Goal: Find specific page/section: Find specific page/section

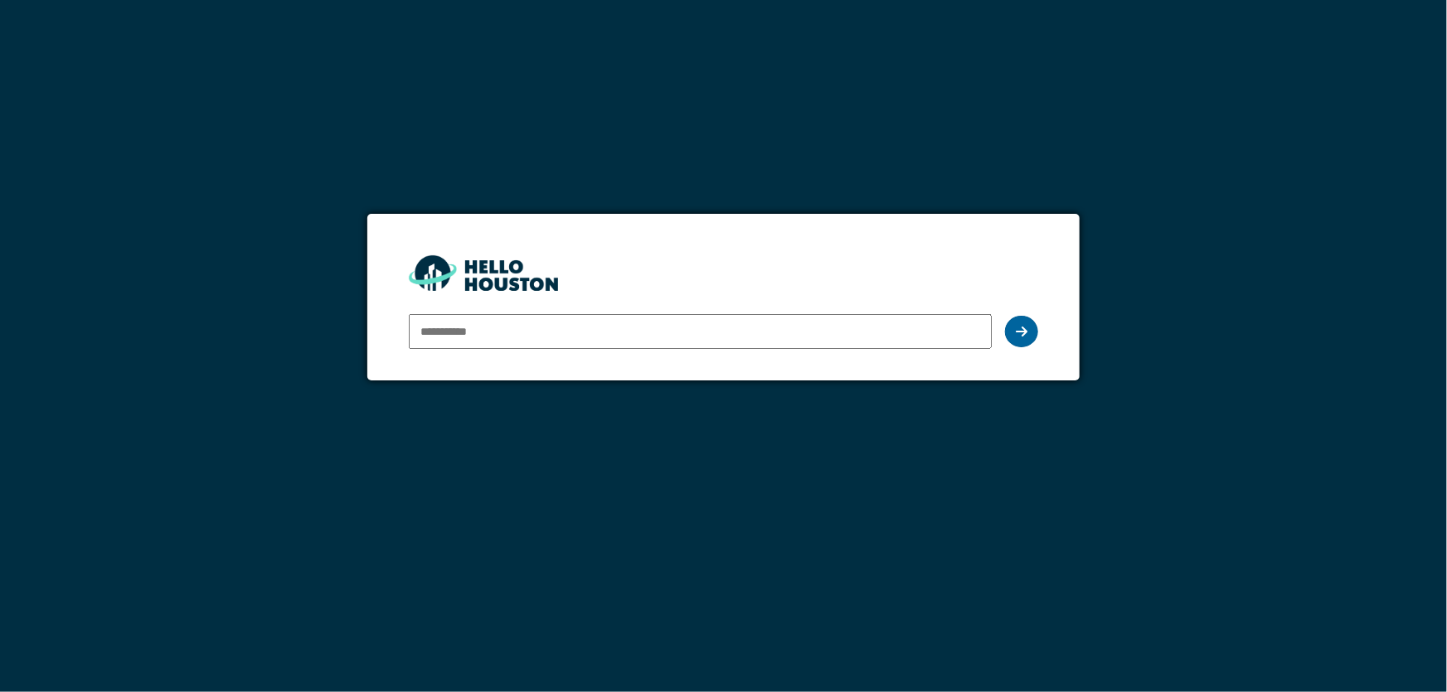
type input "**********"
click at [1026, 329] on icon at bounding box center [1022, 331] width 12 height 13
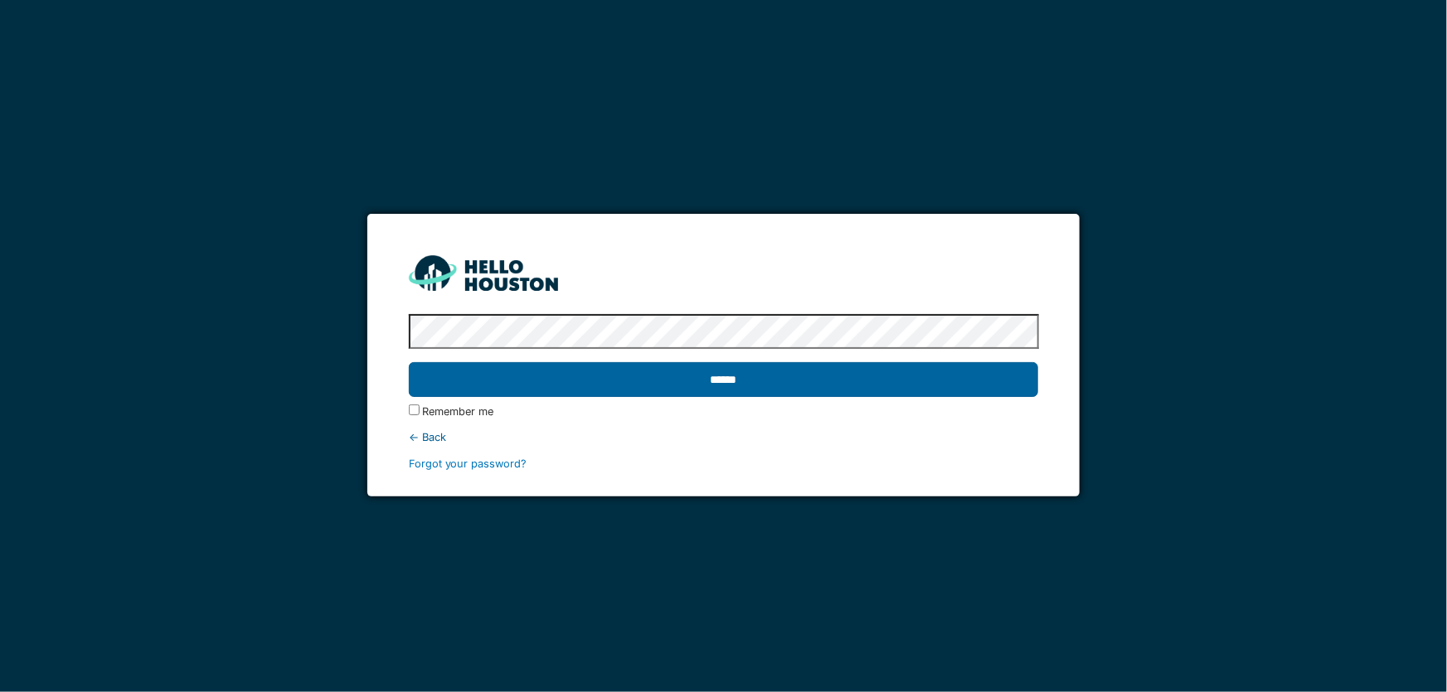
click at [790, 383] on input "******" at bounding box center [724, 379] width 630 height 35
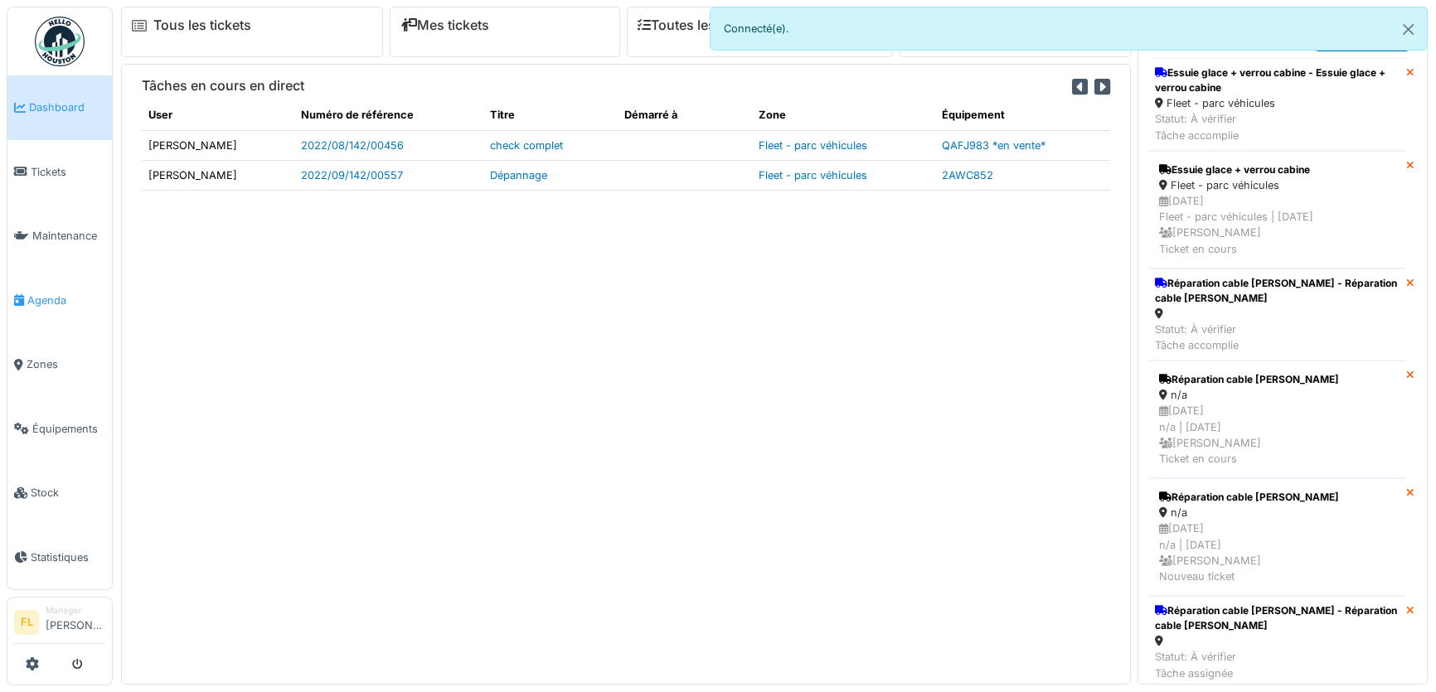
click at [63, 293] on span "Agenda" at bounding box center [66, 301] width 78 height 16
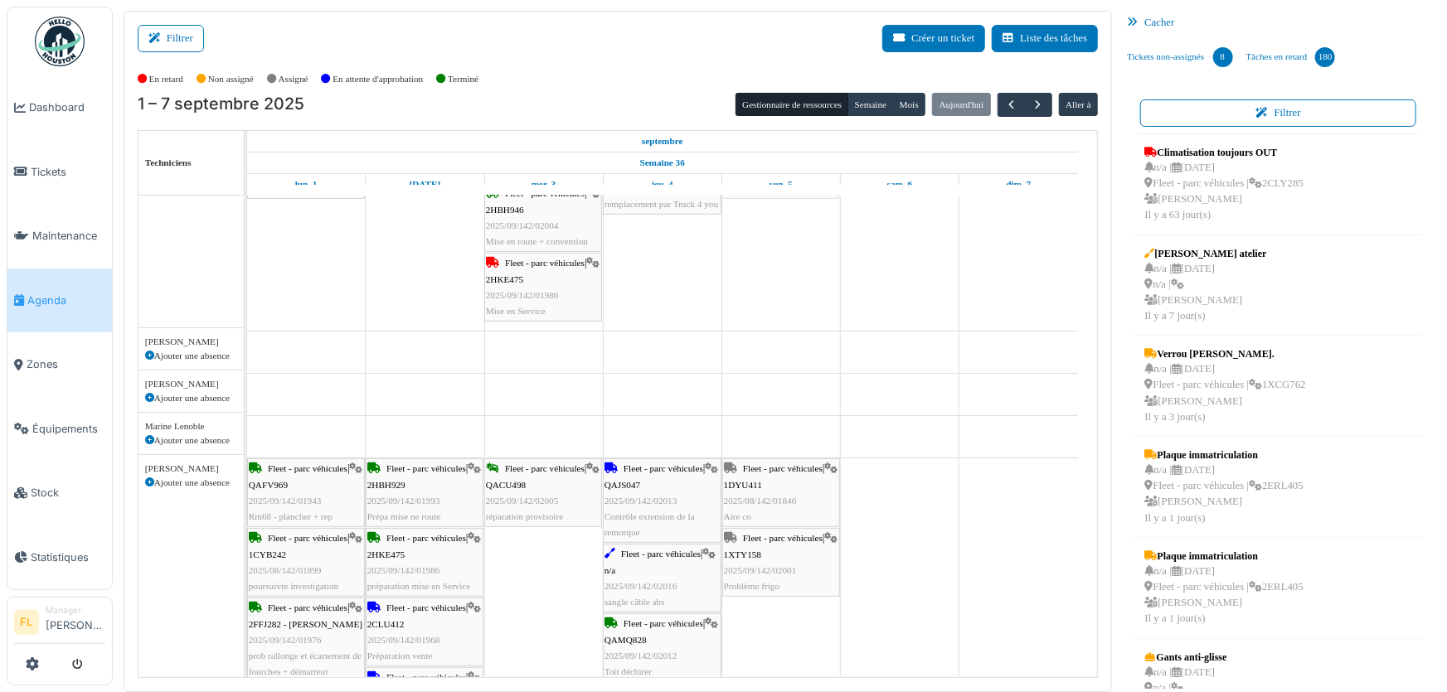
drag, startPoint x: 798, startPoint y: 463, endPoint x: 807, endPoint y: 218, distance: 245.6
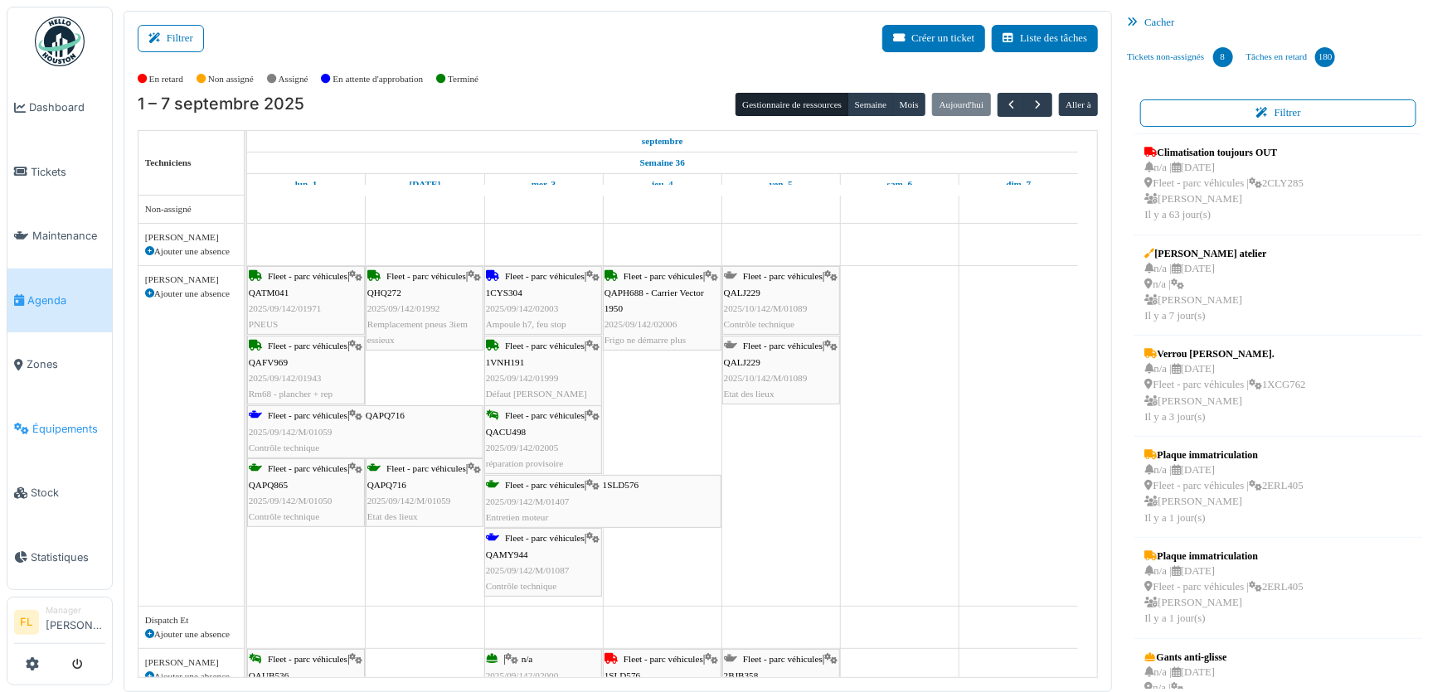
click at [51, 422] on span "Équipements" at bounding box center [68, 429] width 73 height 16
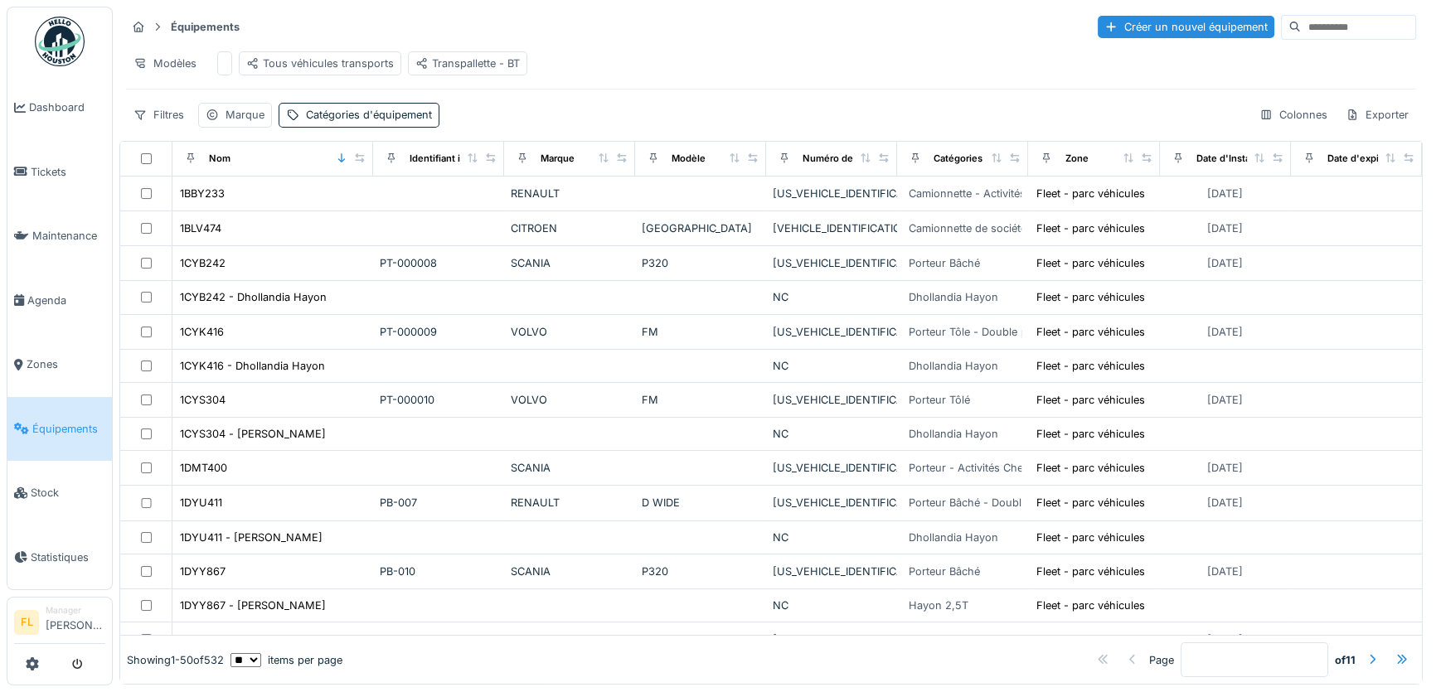
click at [1301, 25] on input at bounding box center [1358, 27] width 114 height 23
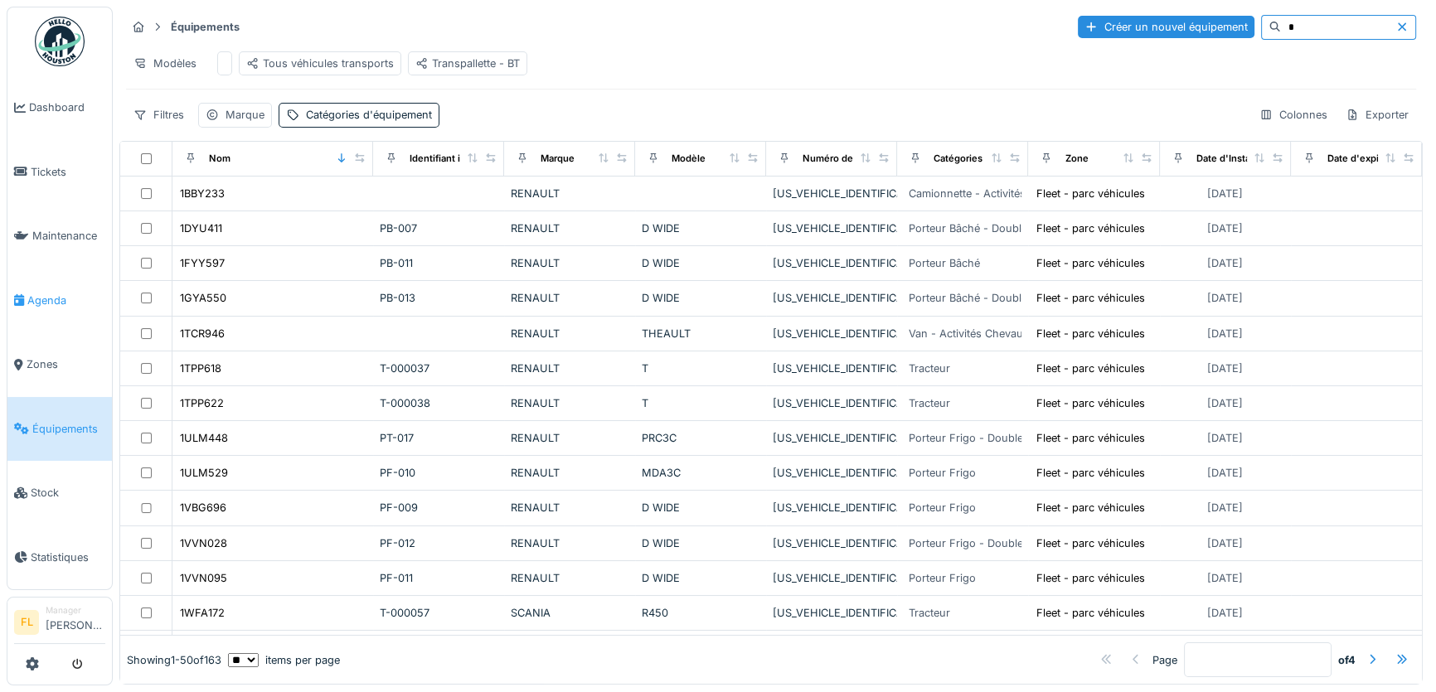
type input "*"
click at [69, 303] on link "Agenda" at bounding box center [59, 301] width 104 height 65
click at [50, 293] on span "Agenda" at bounding box center [66, 301] width 78 height 16
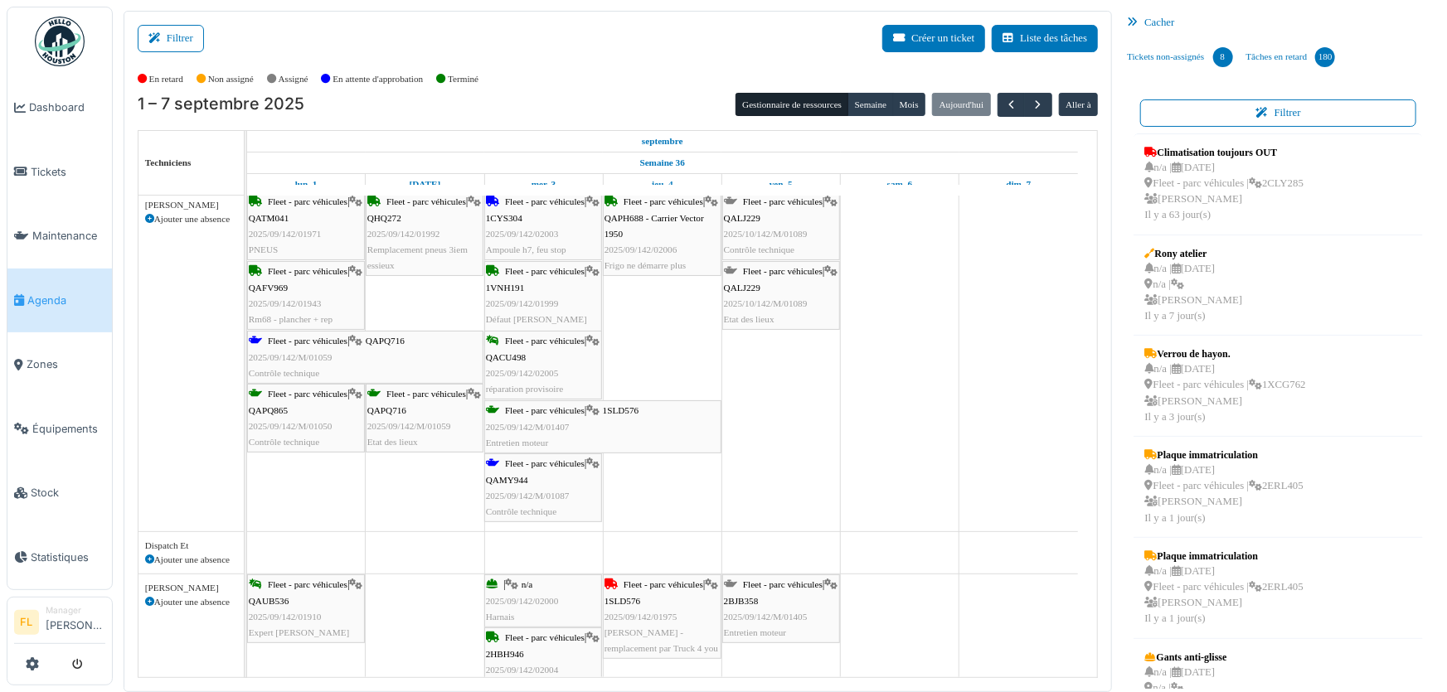
scroll to position [301, 0]
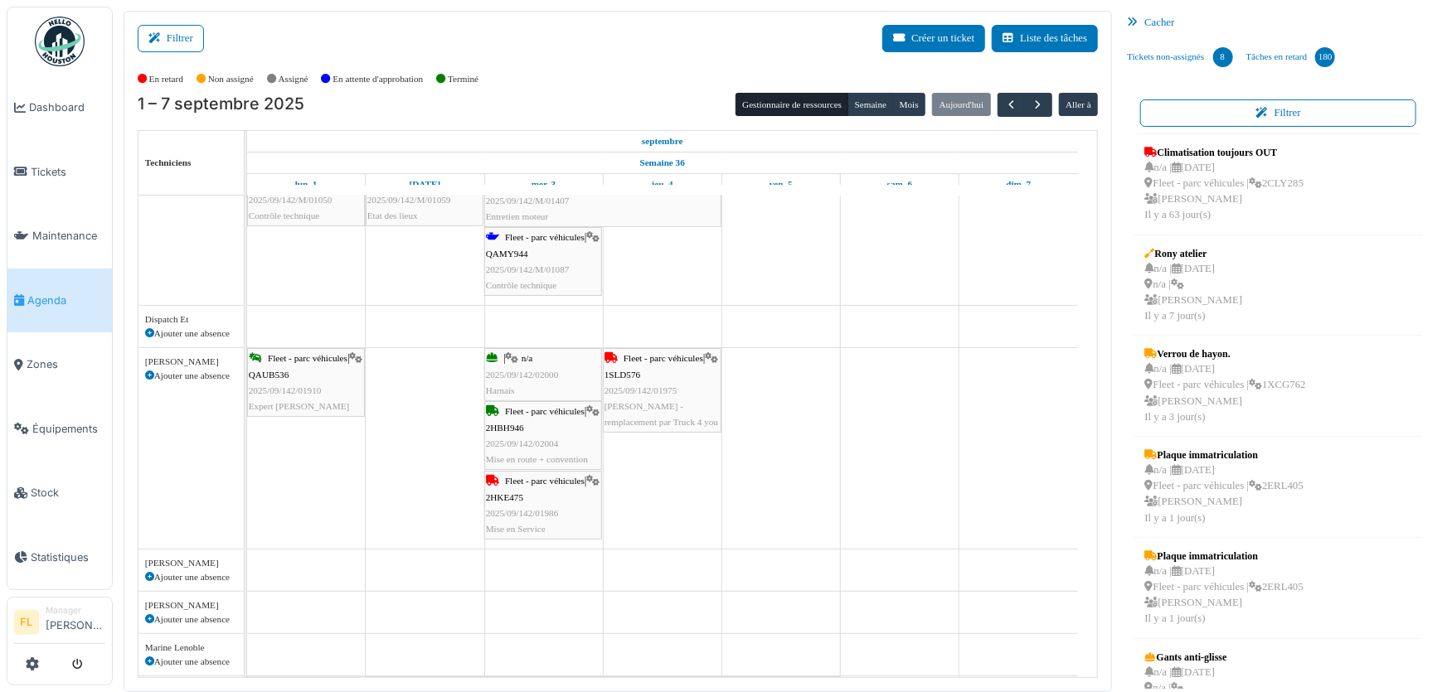
drag, startPoint x: 782, startPoint y: 393, endPoint x: 785, endPoint y: 245, distance: 147.6
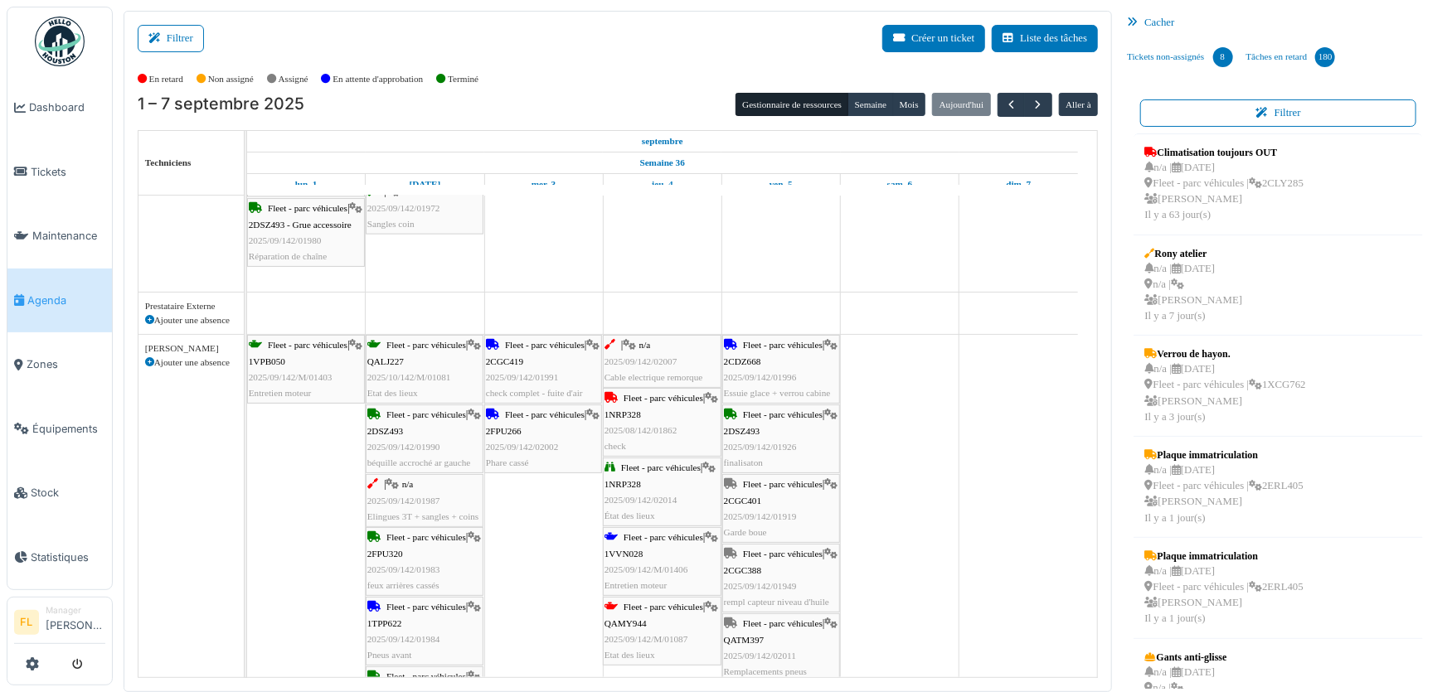
scroll to position [1432, 0]
